Goal: Task Accomplishment & Management: Manage account settings

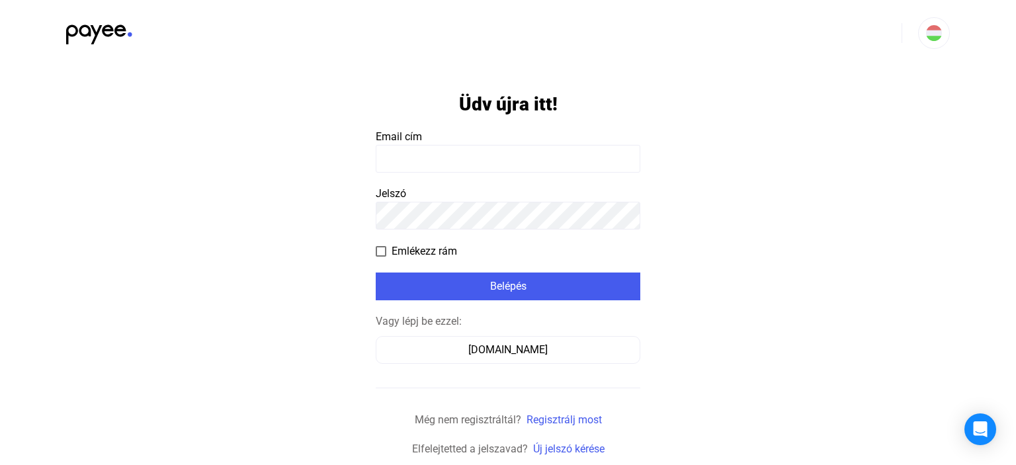
click at [440, 154] on input at bounding box center [508, 159] width 265 height 28
type input "**********"
click at [385, 250] on span at bounding box center [381, 251] width 11 height 11
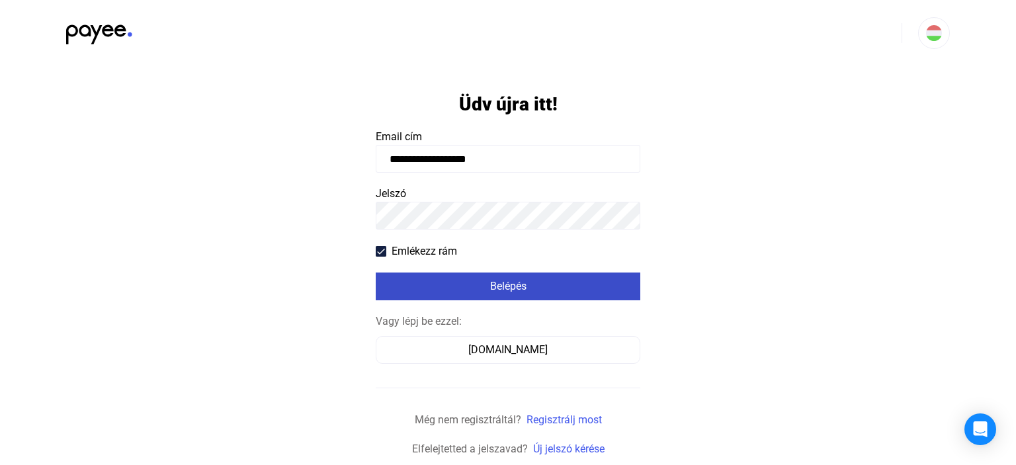
click at [515, 290] on div "Belépés" at bounding box center [508, 286] width 257 height 16
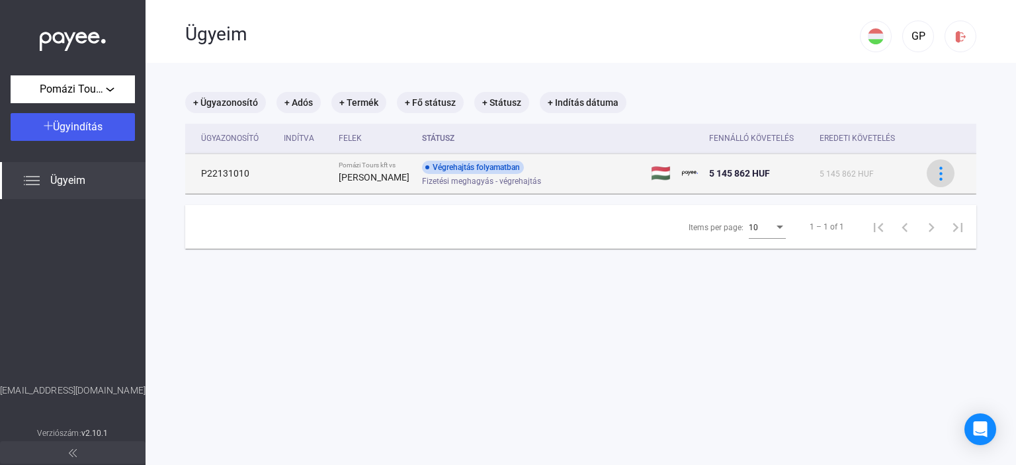
click at [945, 173] on img at bounding box center [941, 174] width 14 height 14
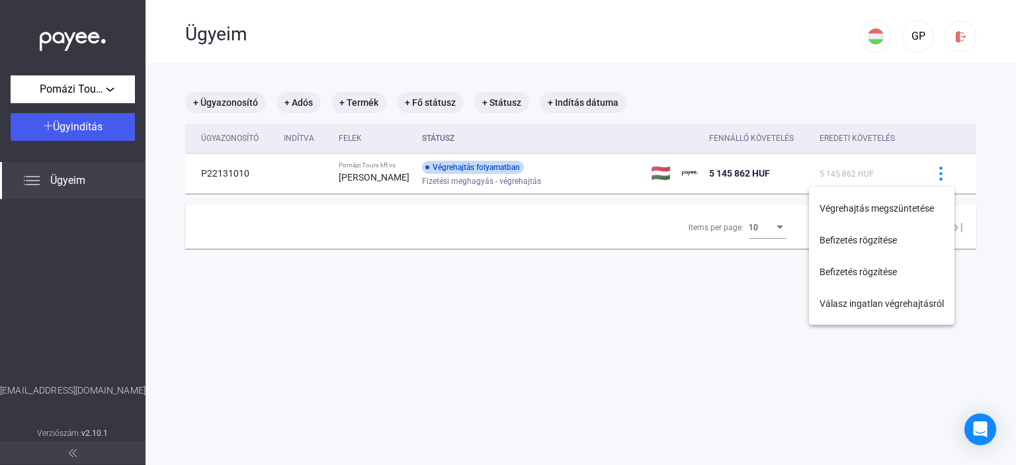
click at [788, 298] on div at bounding box center [508, 232] width 1016 height 465
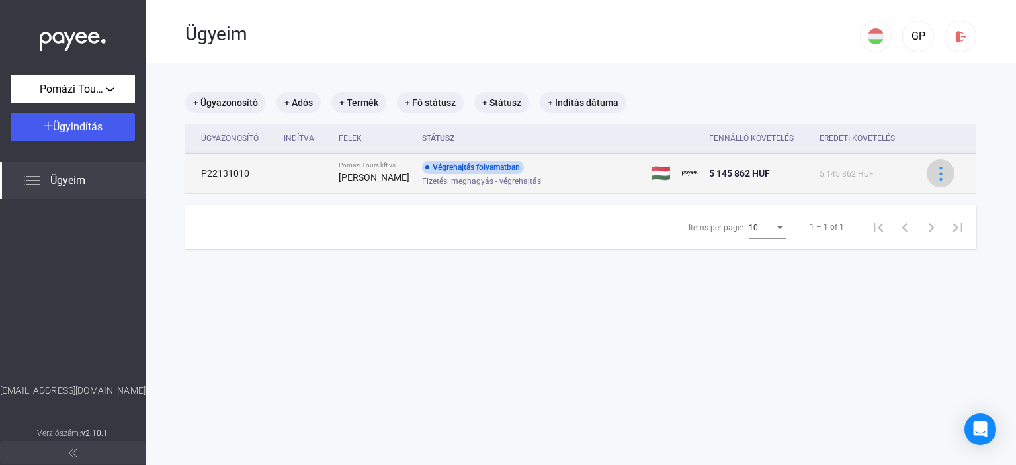
click at [947, 173] on img at bounding box center [941, 174] width 14 height 14
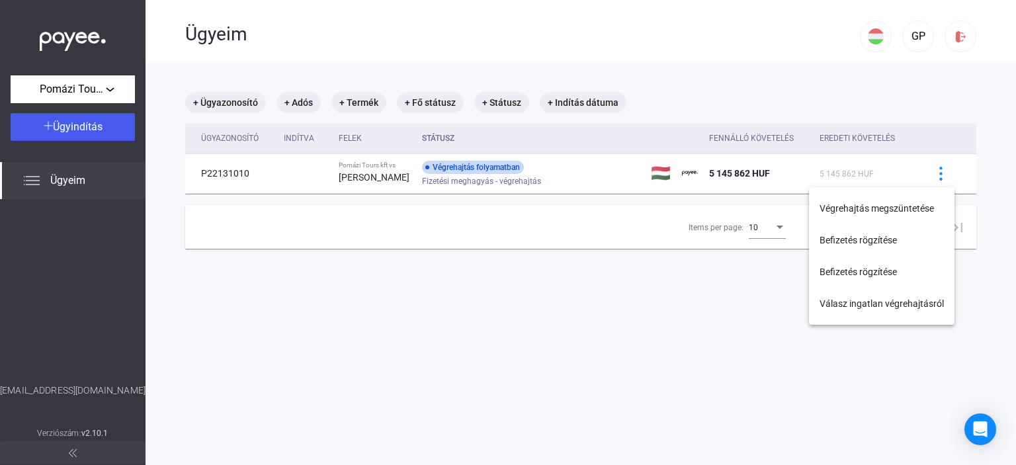
click at [677, 376] on div at bounding box center [508, 232] width 1016 height 465
